Goal: Register for event/course

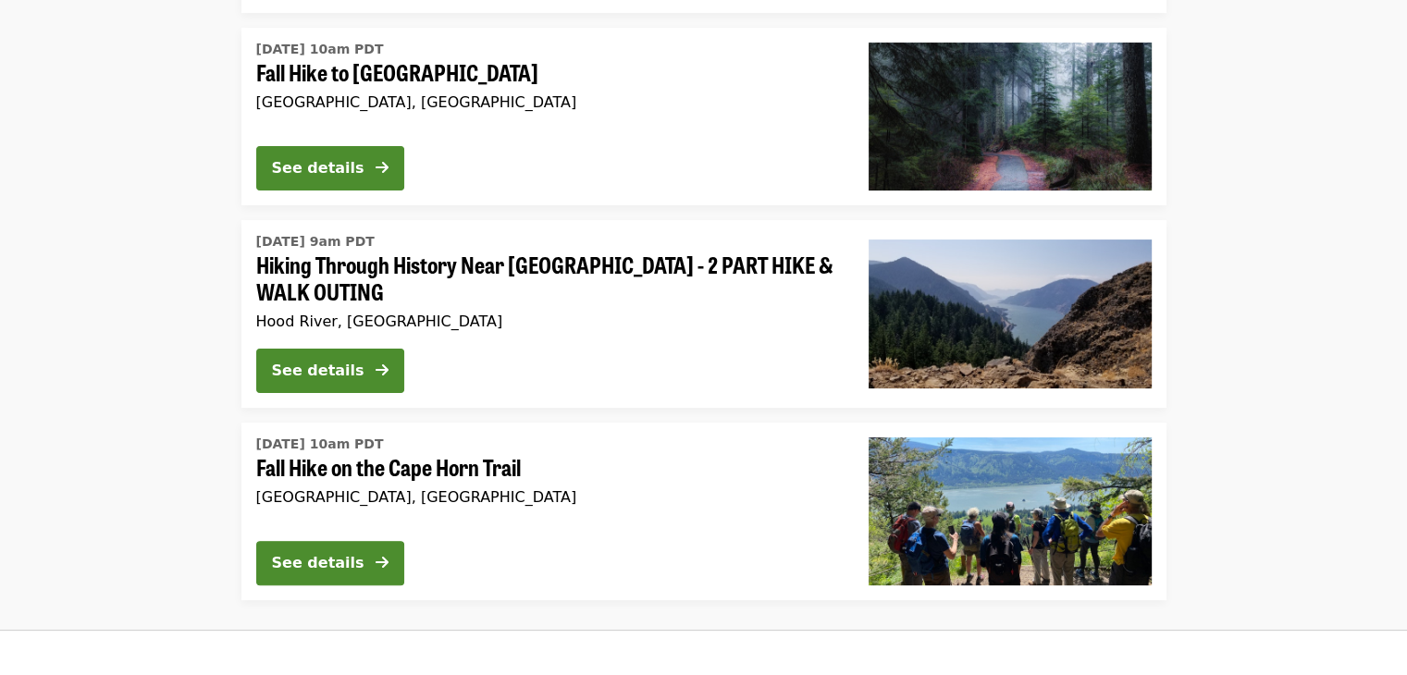
scroll to position [379, 0]
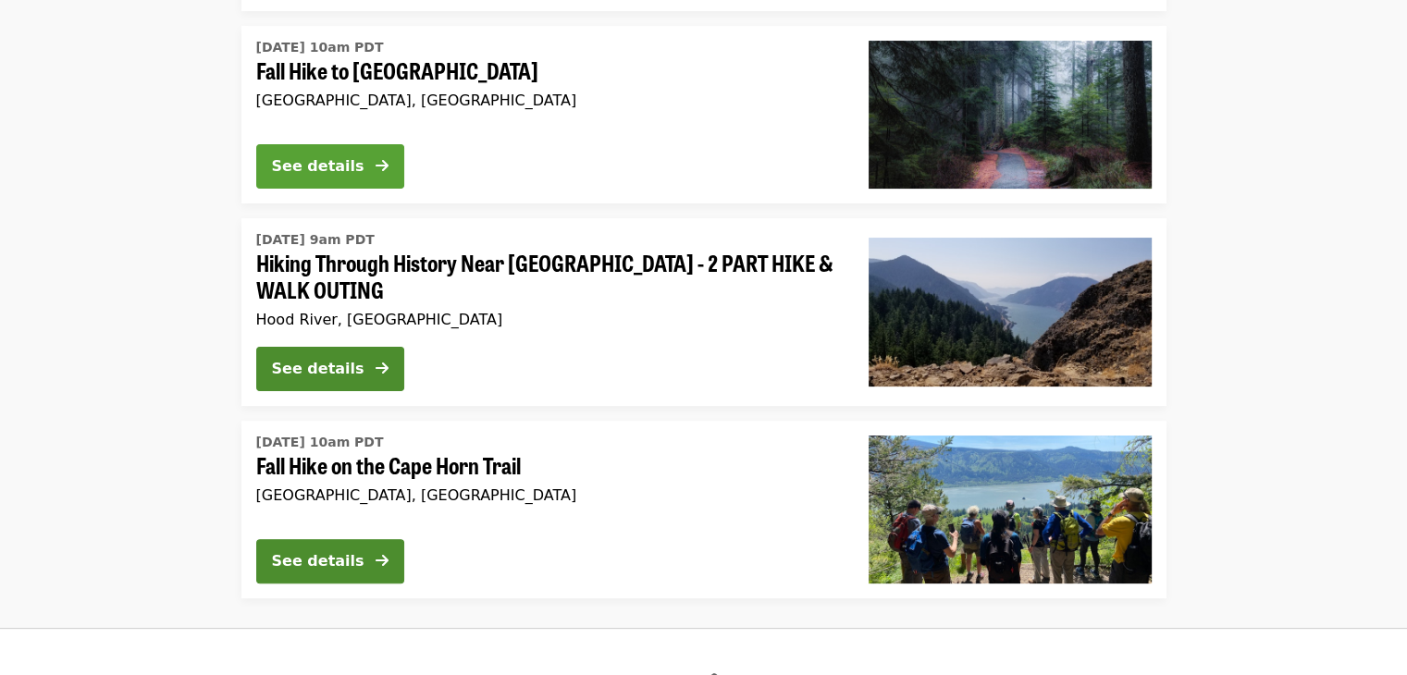
click at [347, 163] on div "See details" at bounding box center [318, 166] width 92 height 22
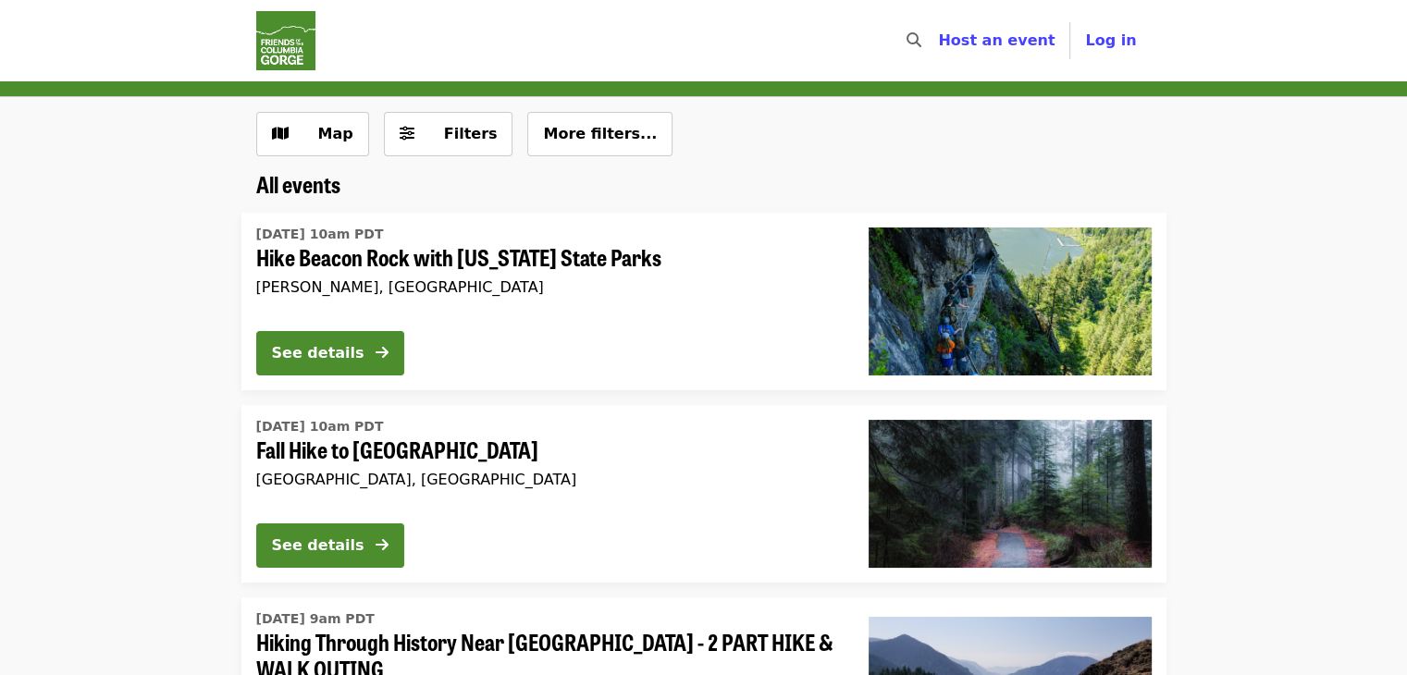
scroll to position [340, 0]
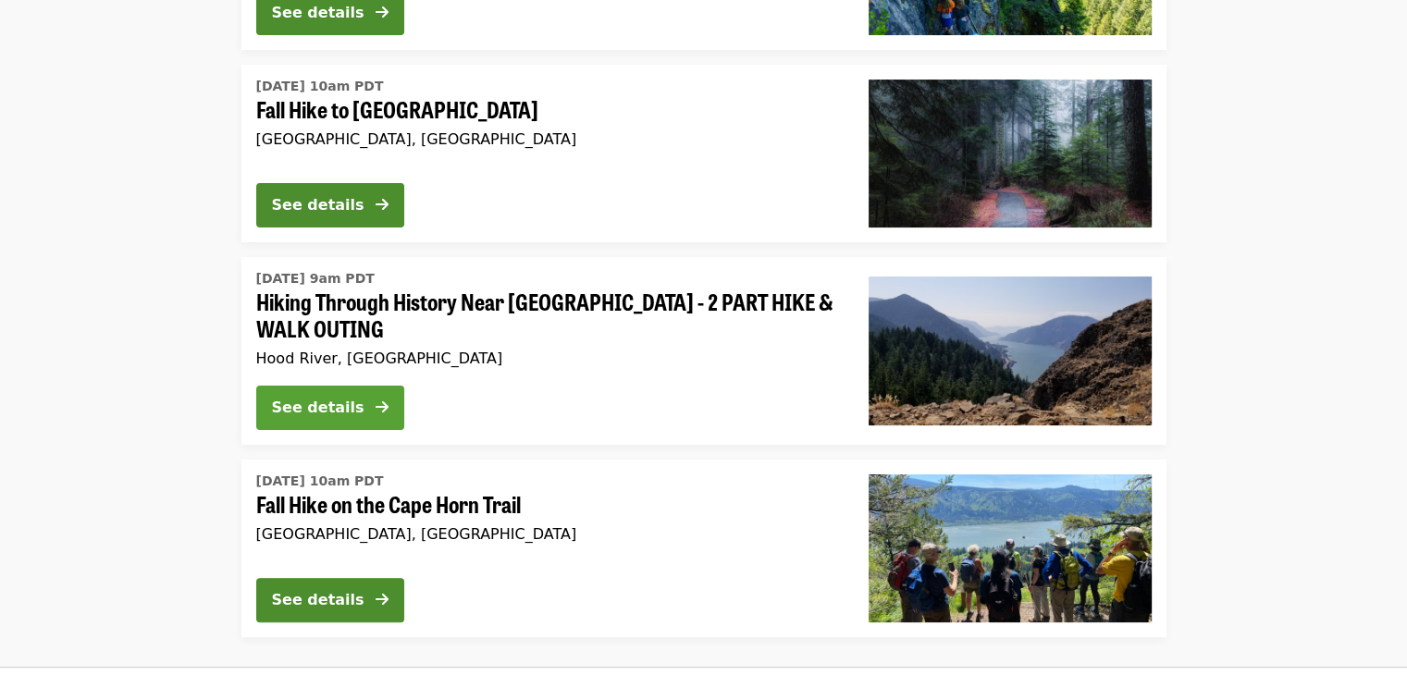
click at [298, 407] on div "See details" at bounding box center [318, 408] width 92 height 22
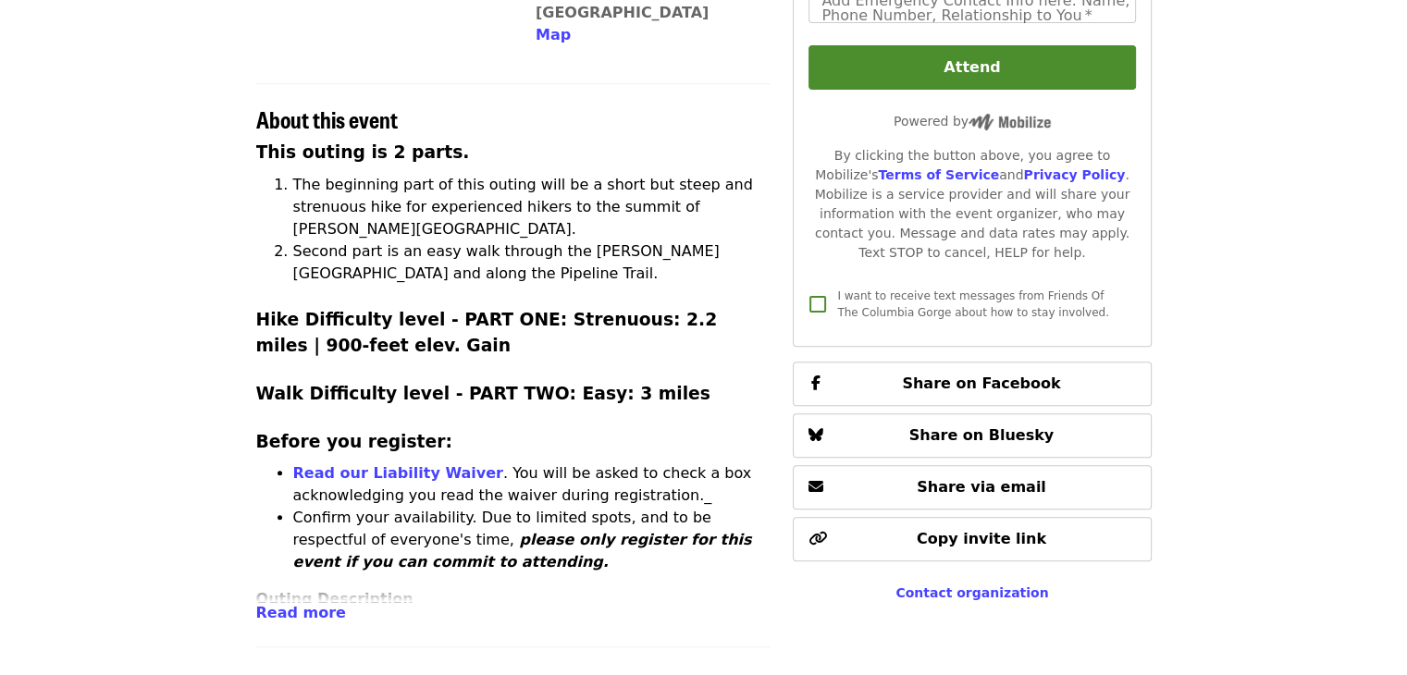
scroll to position [566, 0]
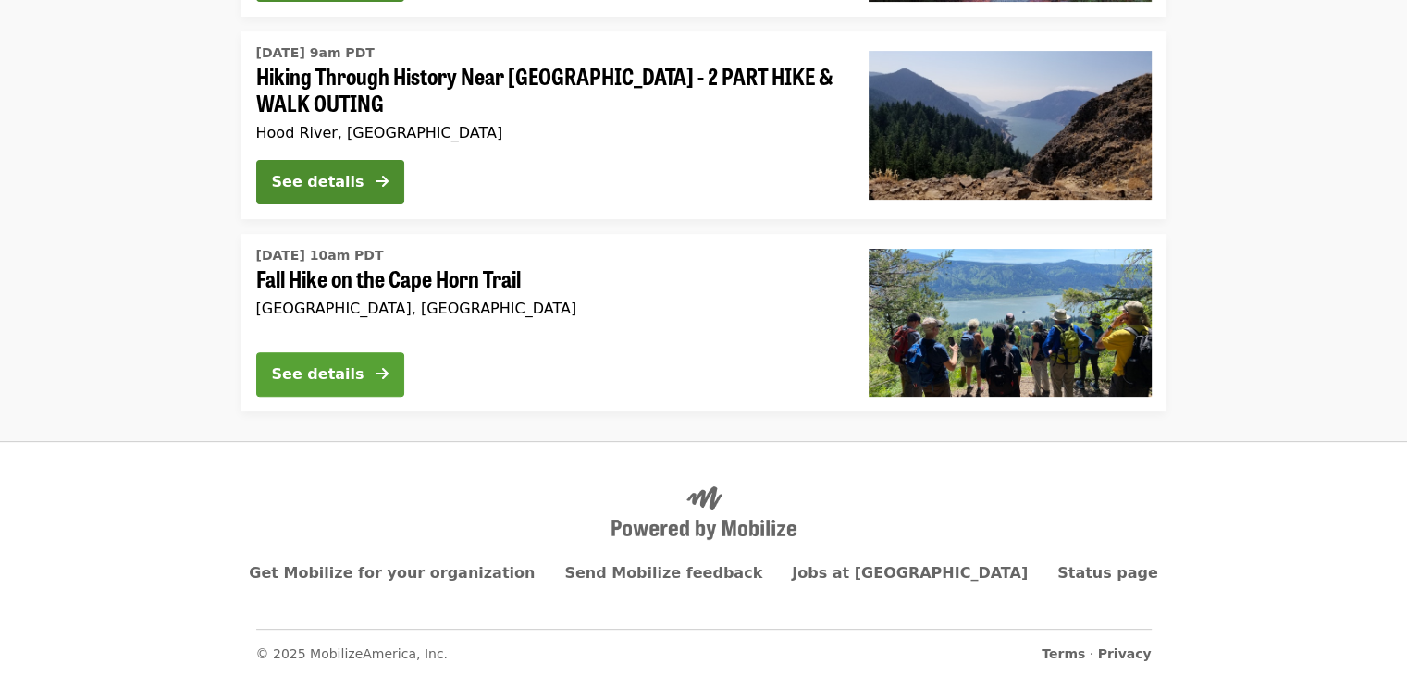
click at [313, 369] on div "See details" at bounding box center [318, 374] width 92 height 22
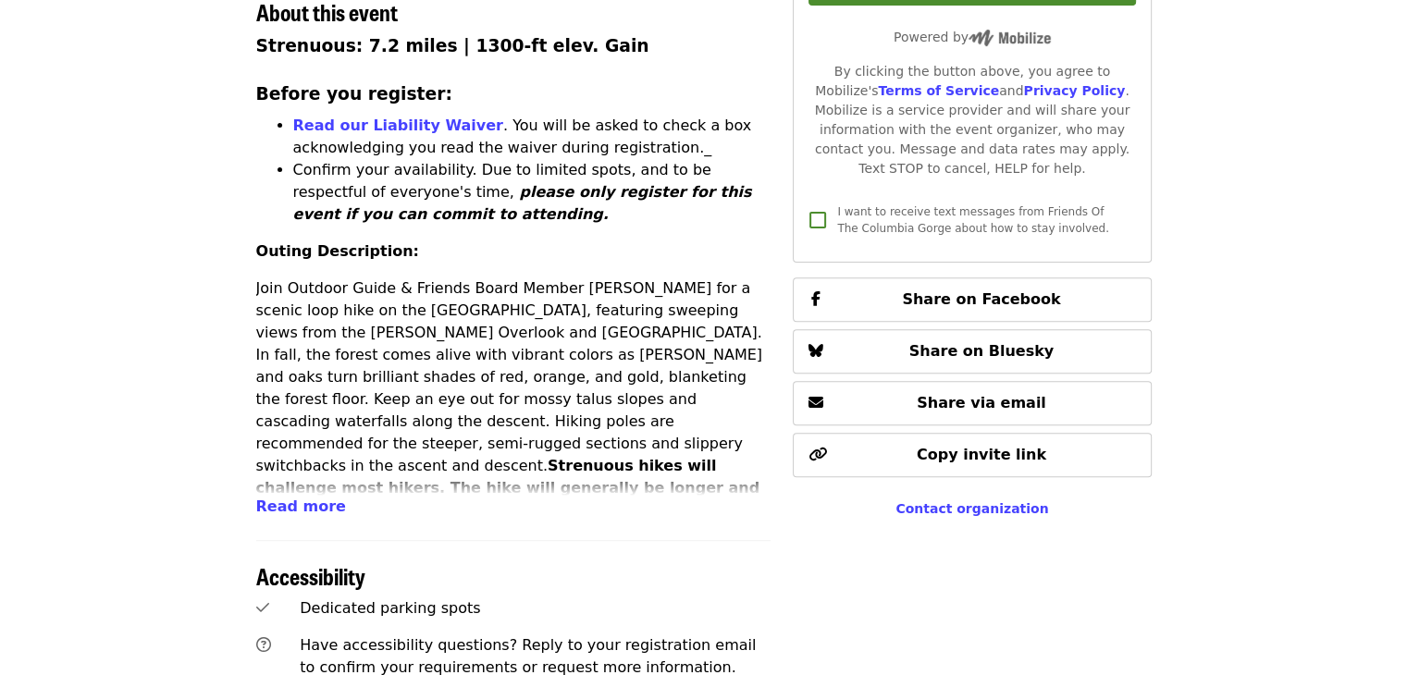
scroll to position [269, 0]
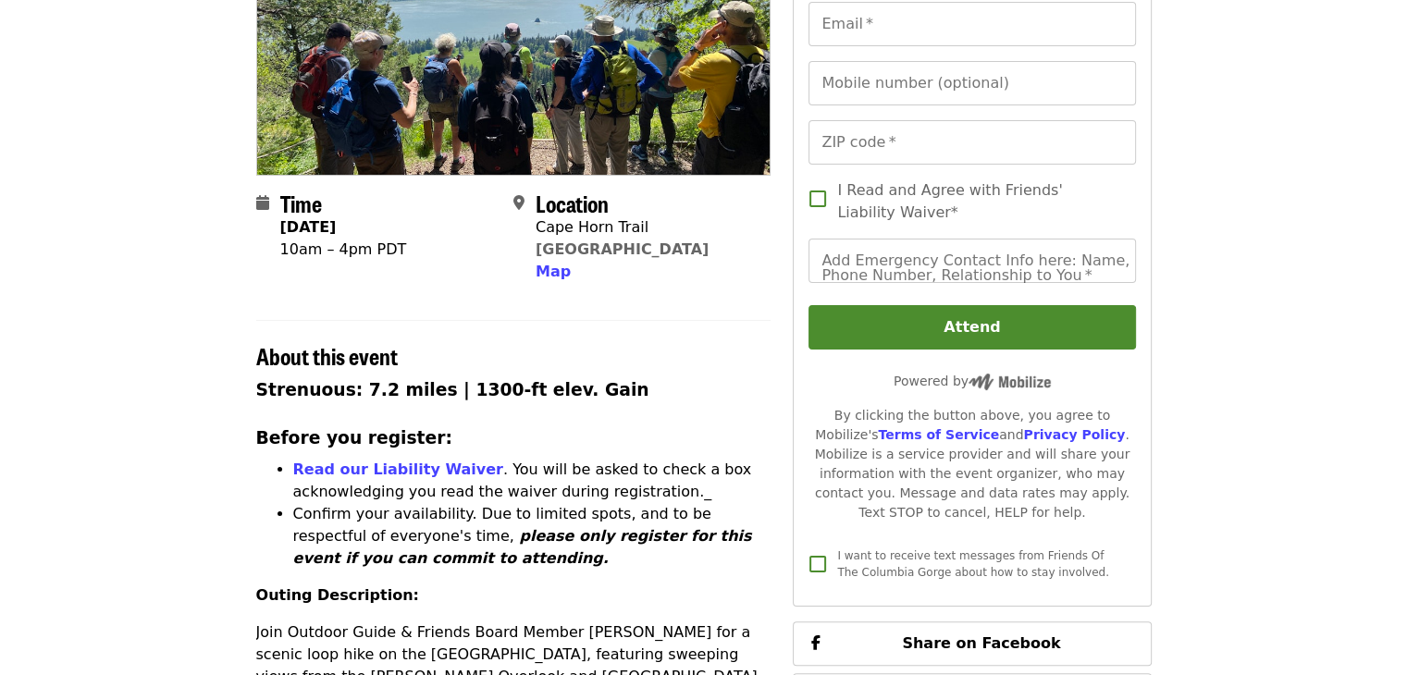
scroll to position [340, 0]
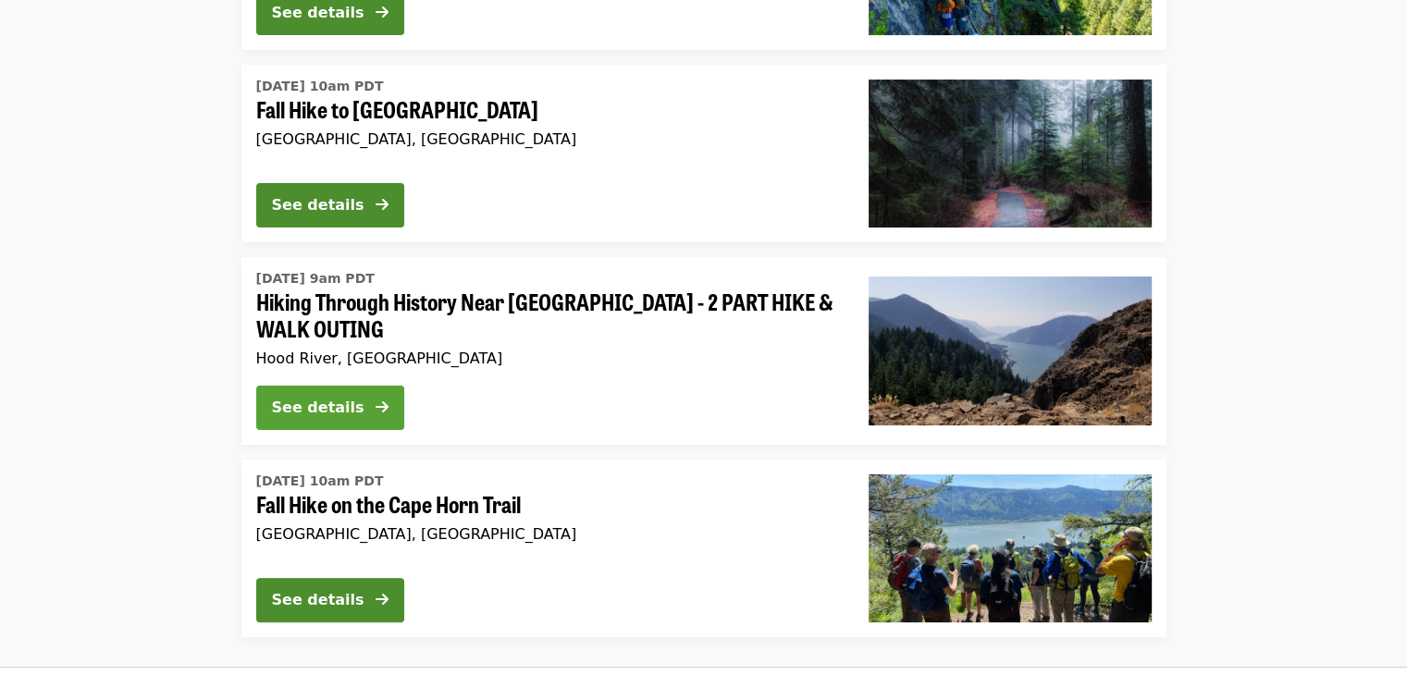
click at [306, 415] on div "See details" at bounding box center [318, 408] width 92 height 22
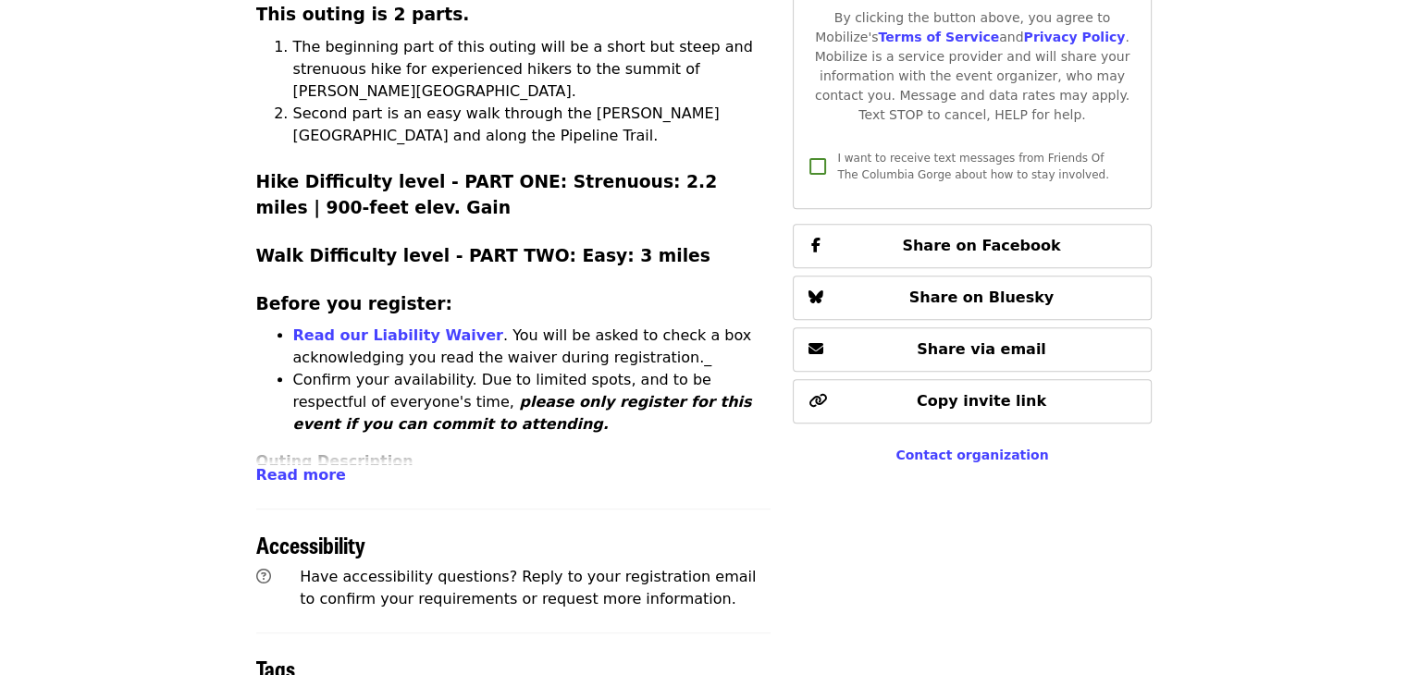
scroll to position [705, 0]
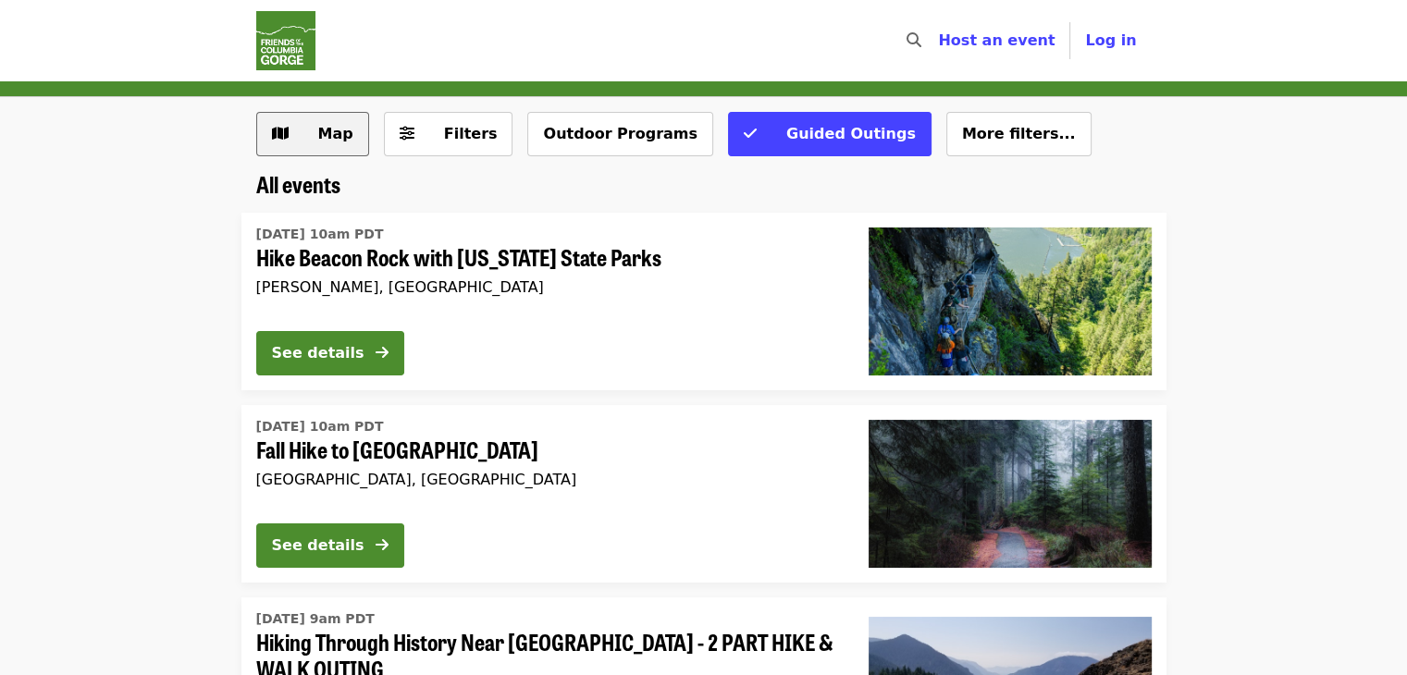
click at [263, 127] on button "Map" at bounding box center [312, 134] width 113 height 44
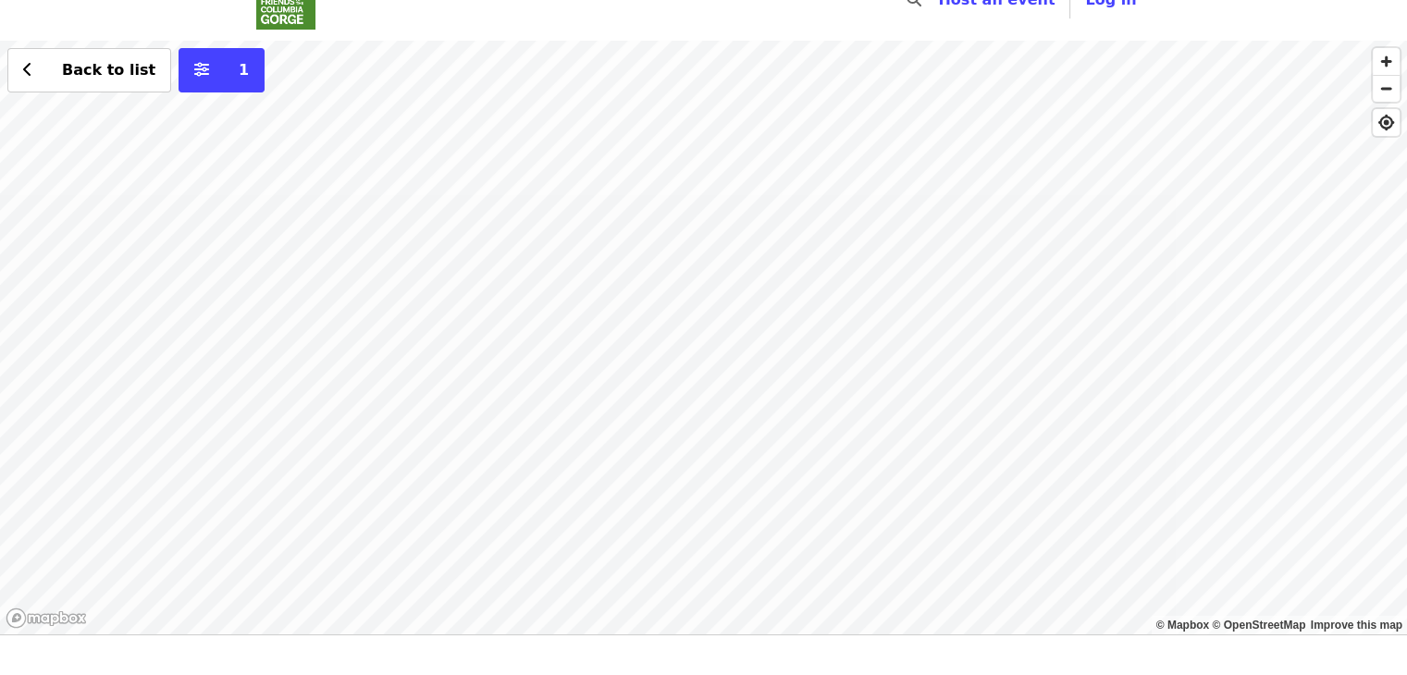
scroll to position [42, 0]
